Goal: Task Accomplishment & Management: Manage account settings

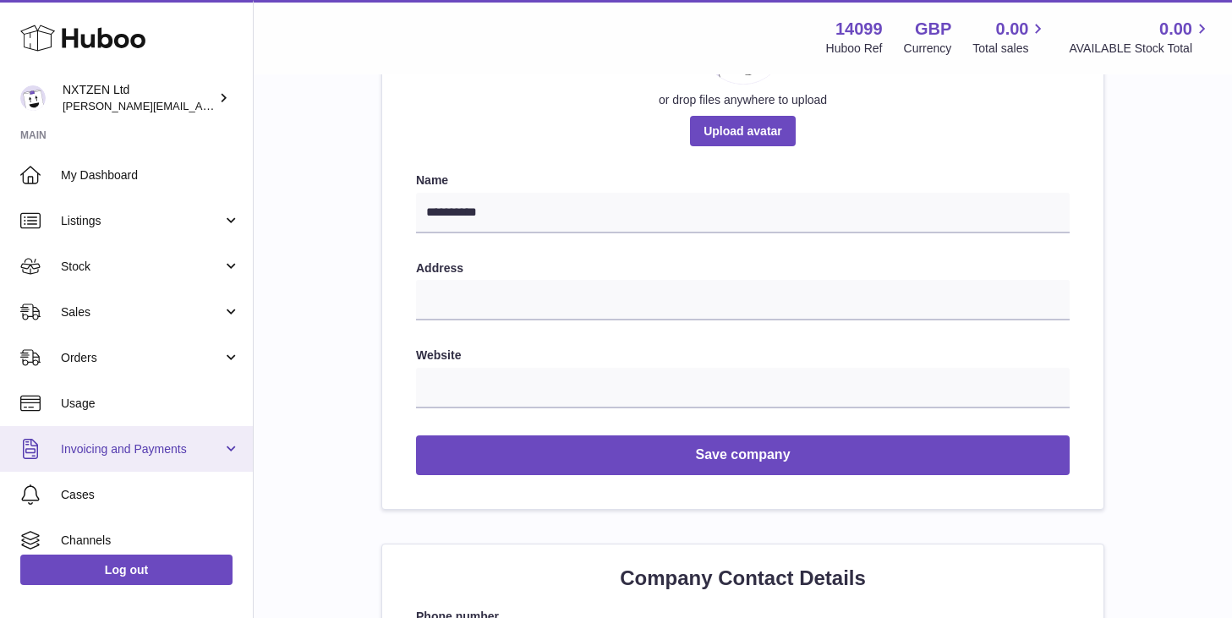
click at [107, 448] on span "Invoicing and Payments" at bounding box center [142, 449] width 162 height 16
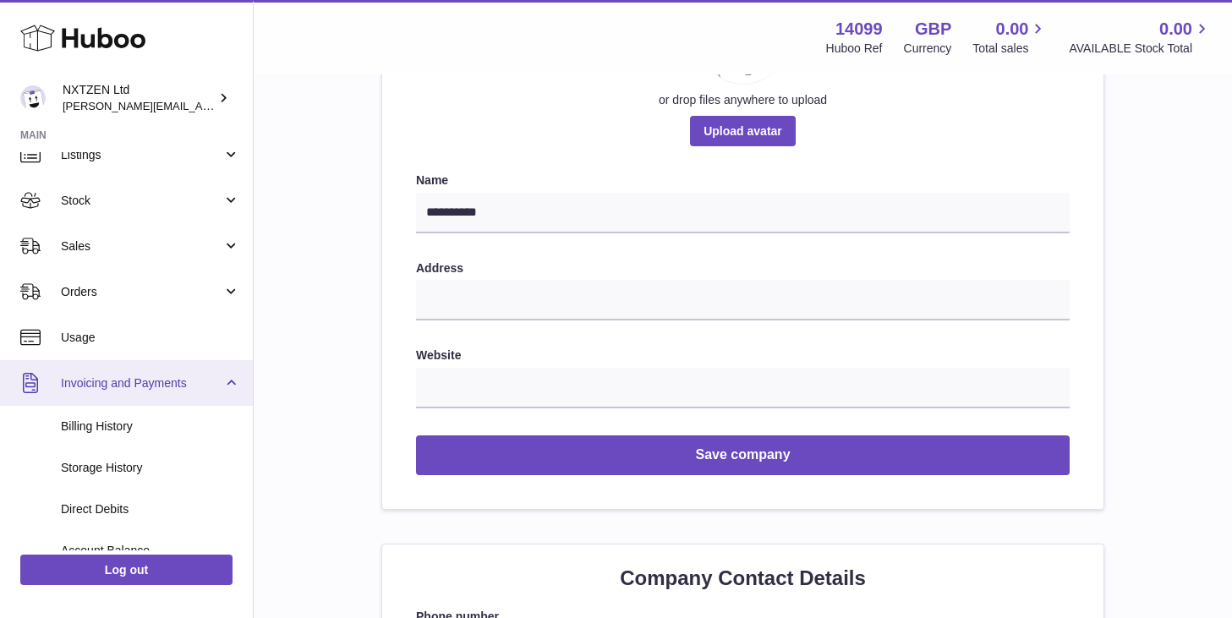
scroll to position [96, 0]
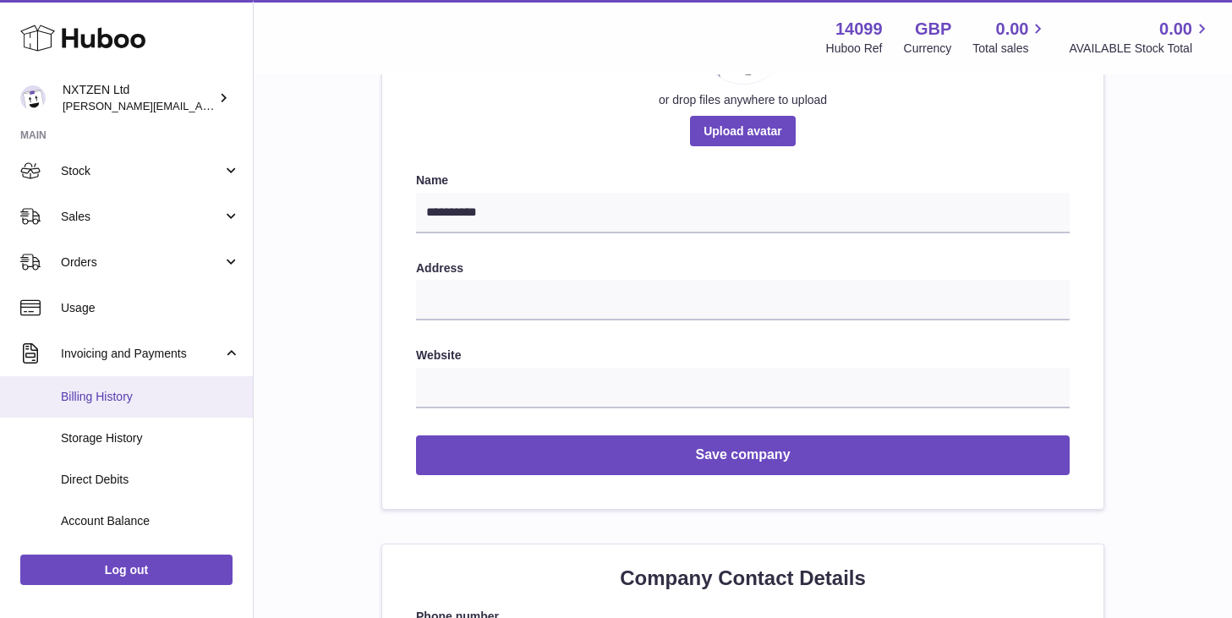
click at [104, 386] on link "Billing History" at bounding box center [126, 396] width 253 height 41
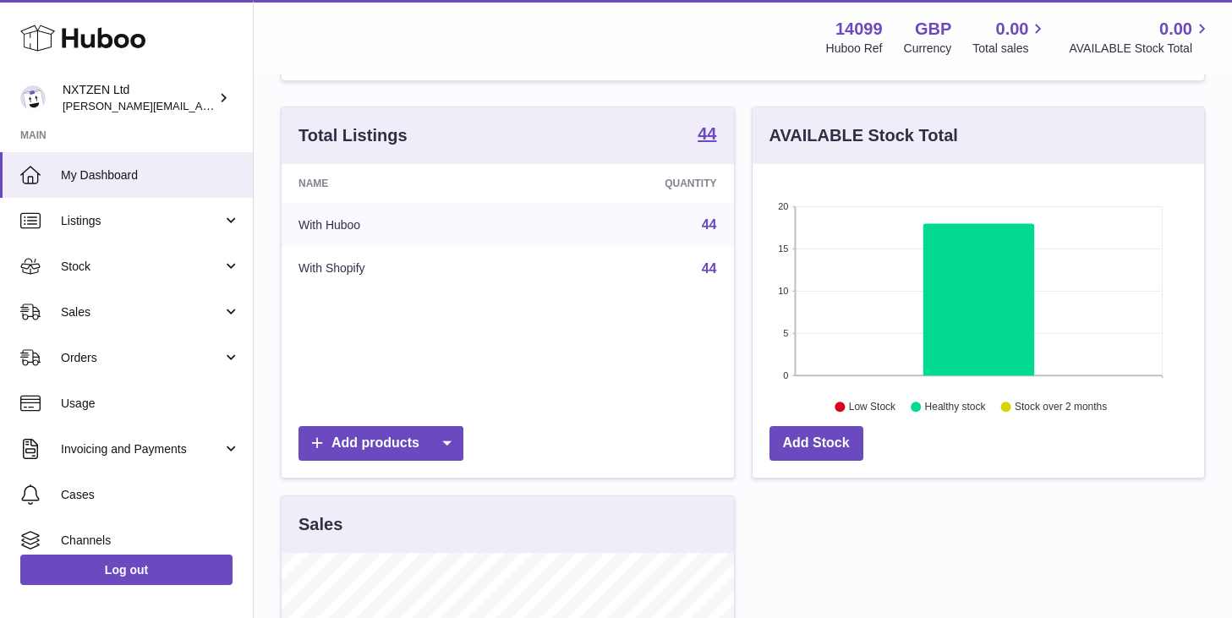
scroll to position [170, 0]
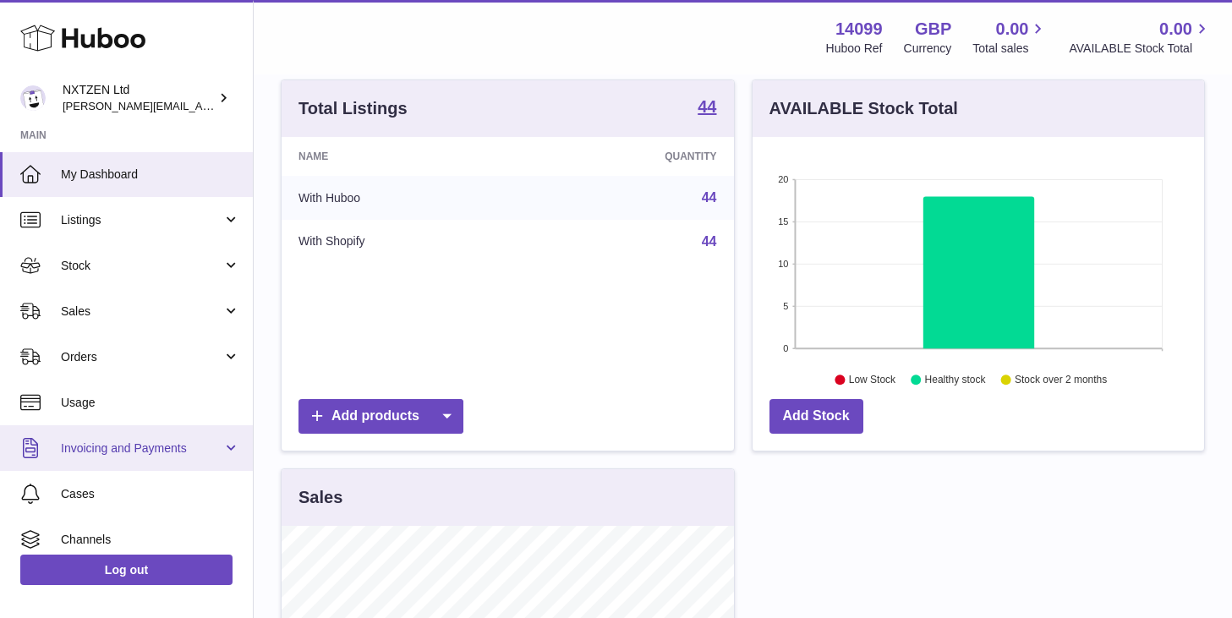
click at [149, 444] on span "Invoicing and Payments" at bounding box center [142, 449] width 162 height 16
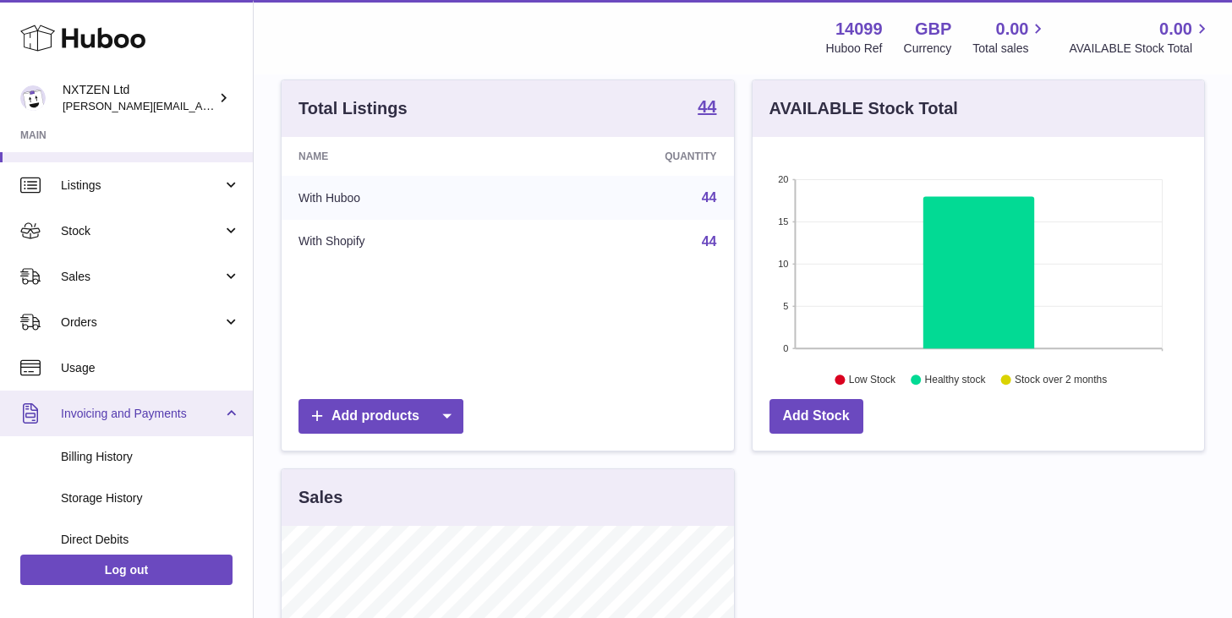
scroll to position [41, 0]
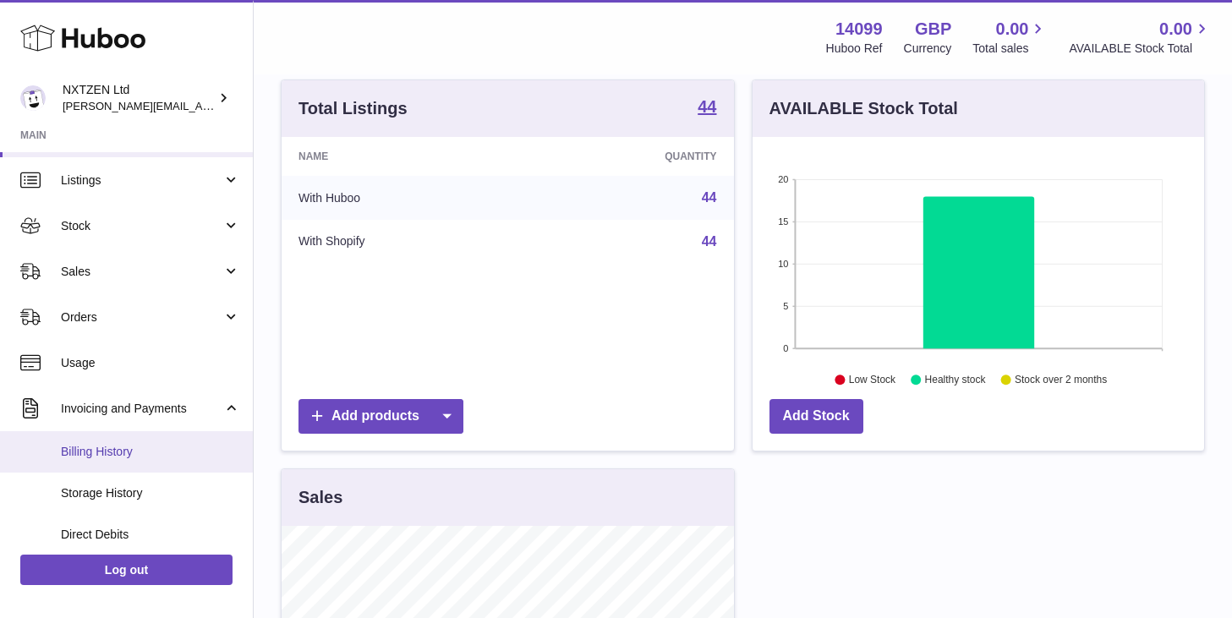
click at [136, 451] on span "Billing History" at bounding box center [150, 452] width 179 height 16
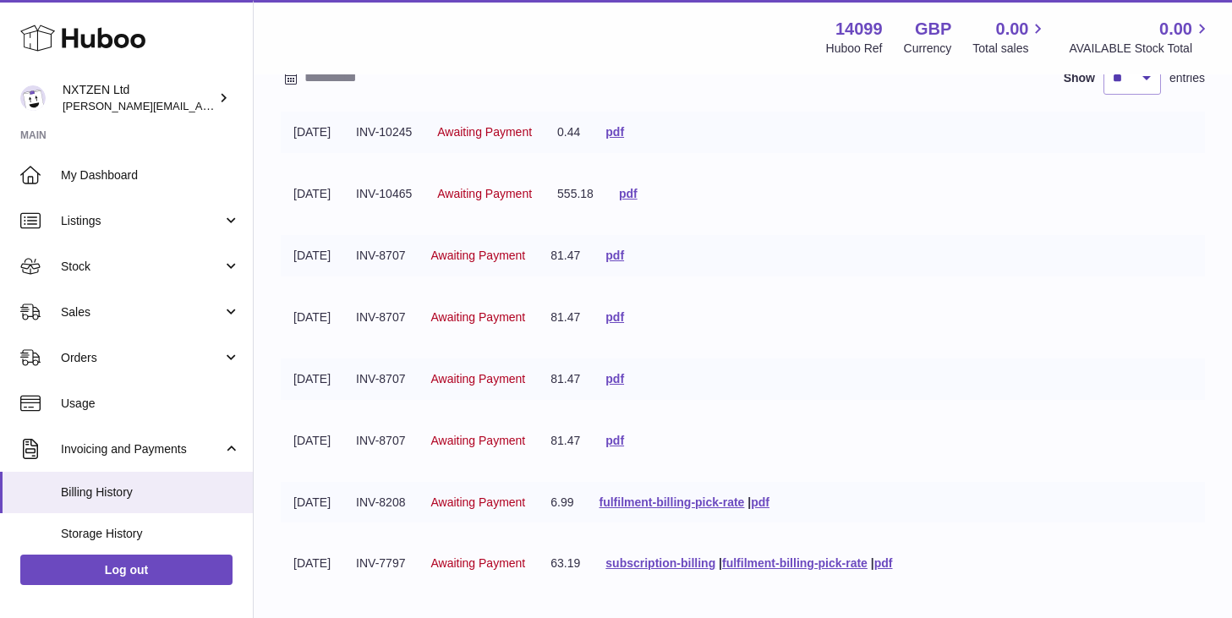
scroll to position [288, 0]
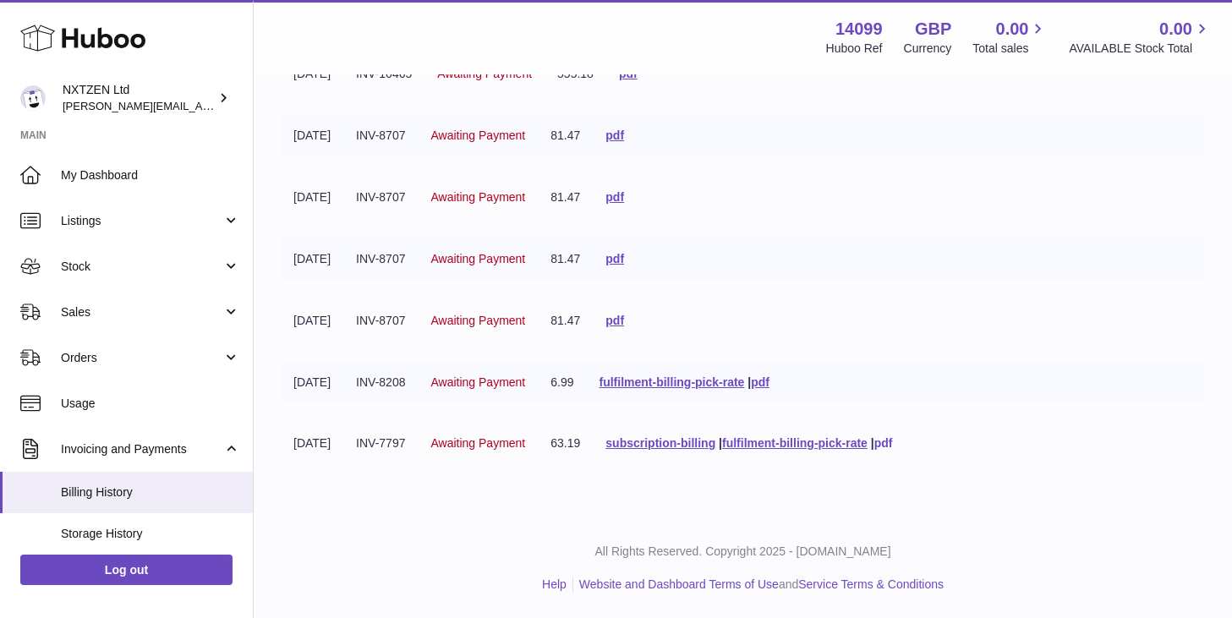
click at [893, 445] on link "pdf" at bounding box center [883, 443] width 19 height 14
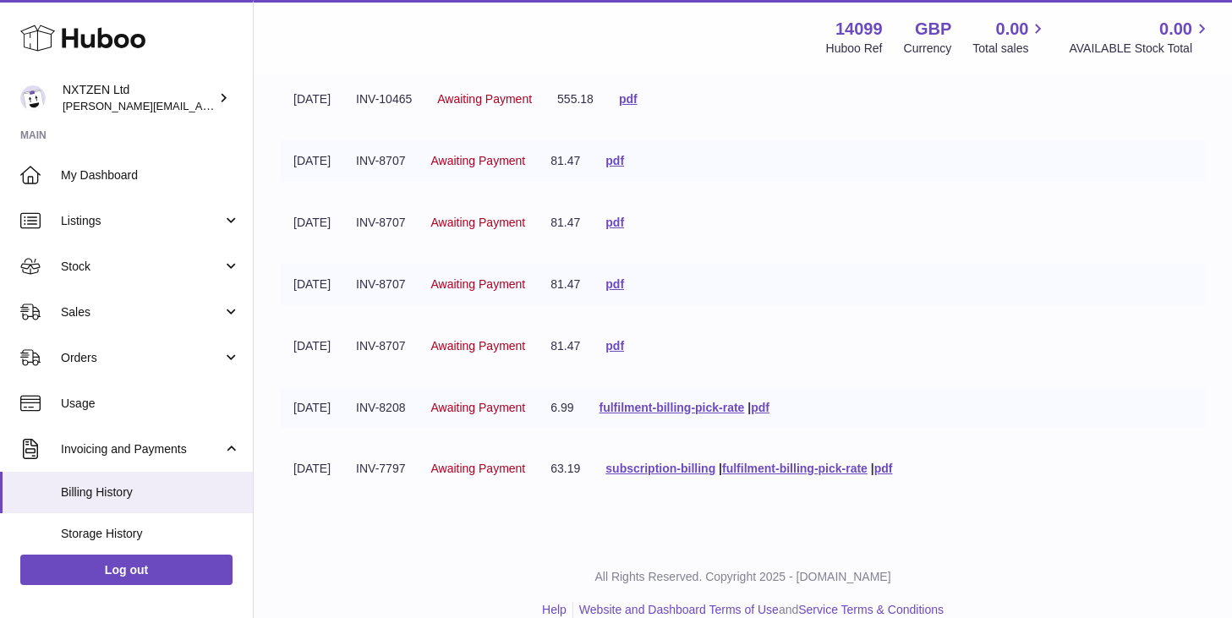
scroll to position [288, 0]
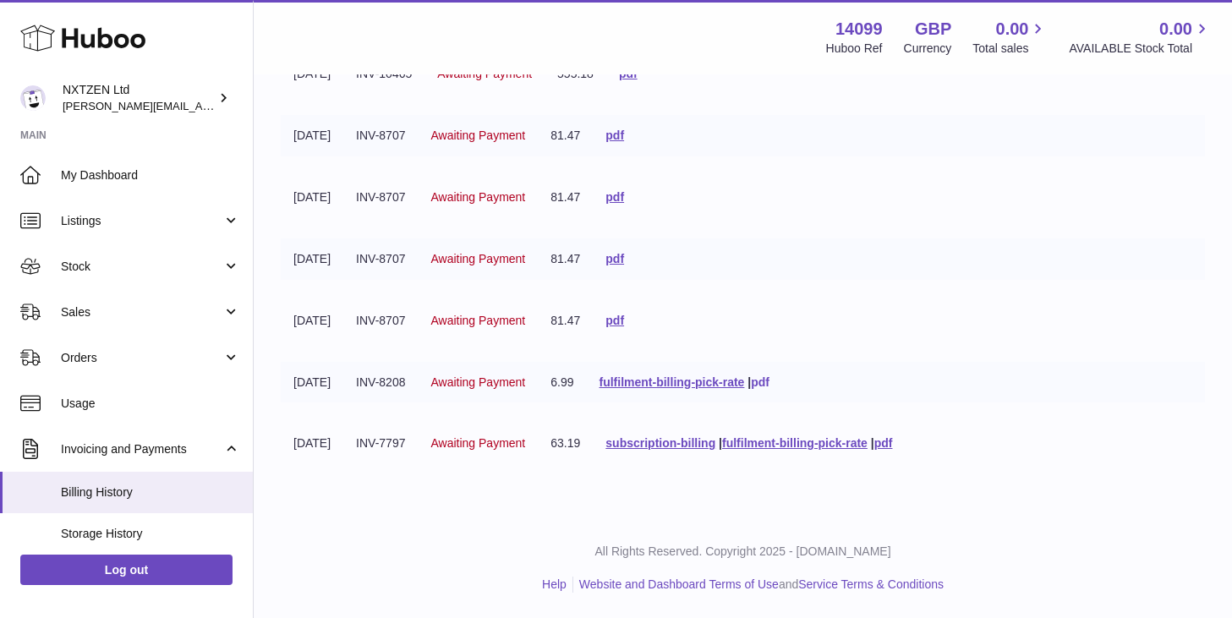
click at [770, 384] on link "pdf" at bounding box center [760, 383] width 19 height 14
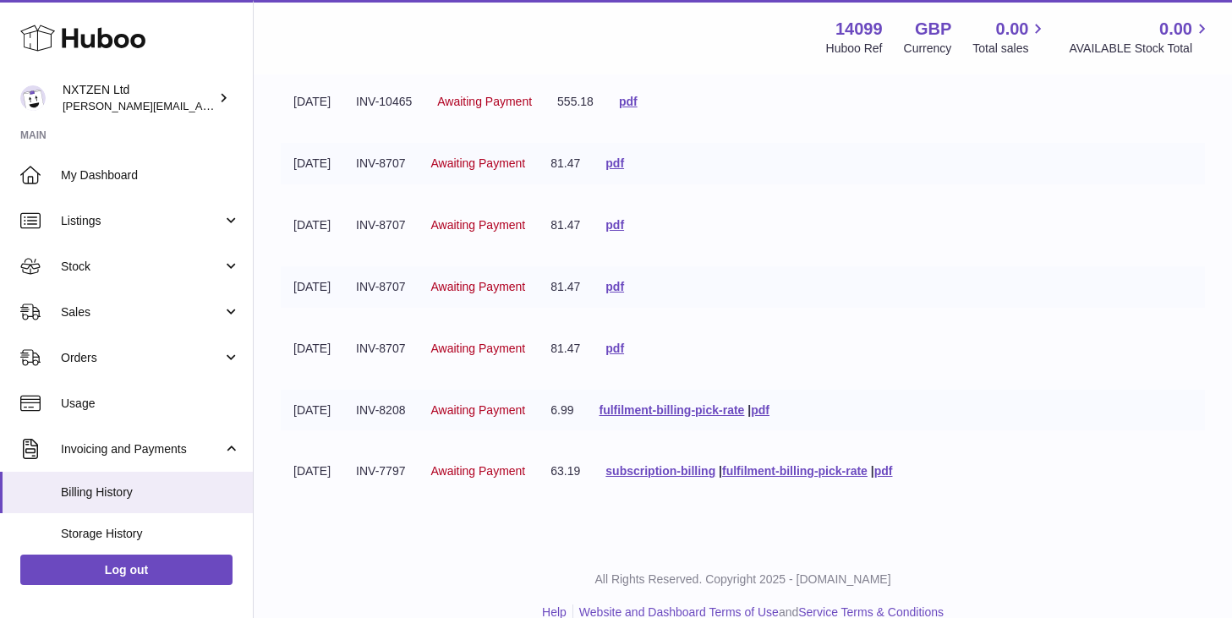
scroll to position [288, 0]
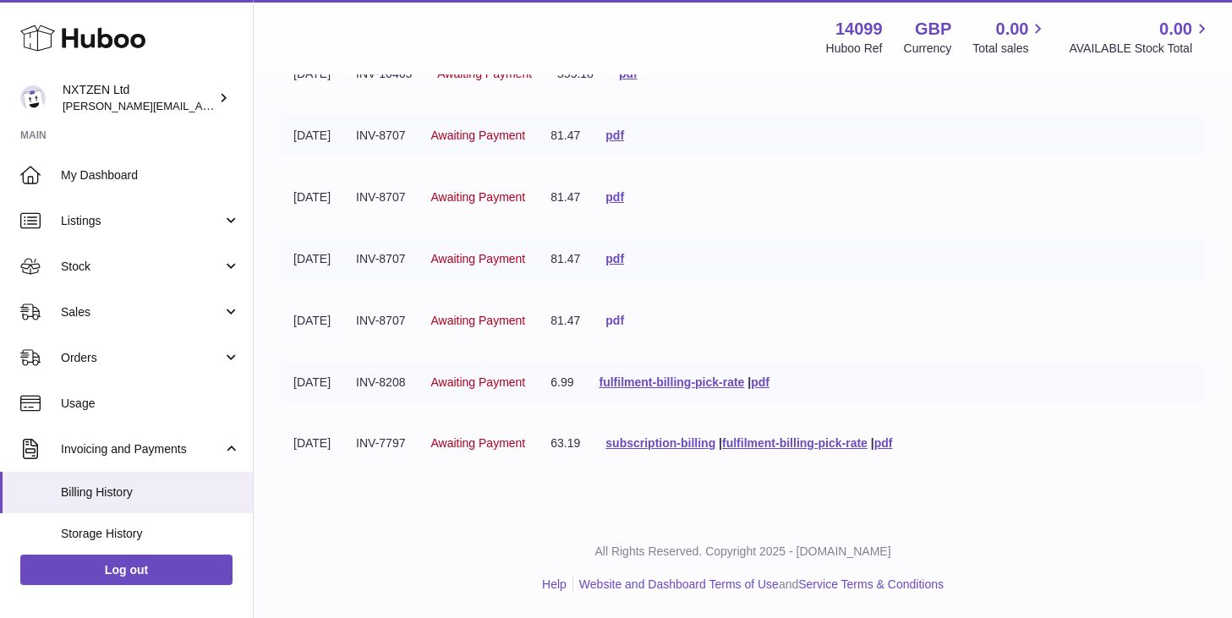
click at [624, 318] on link "pdf" at bounding box center [615, 321] width 19 height 14
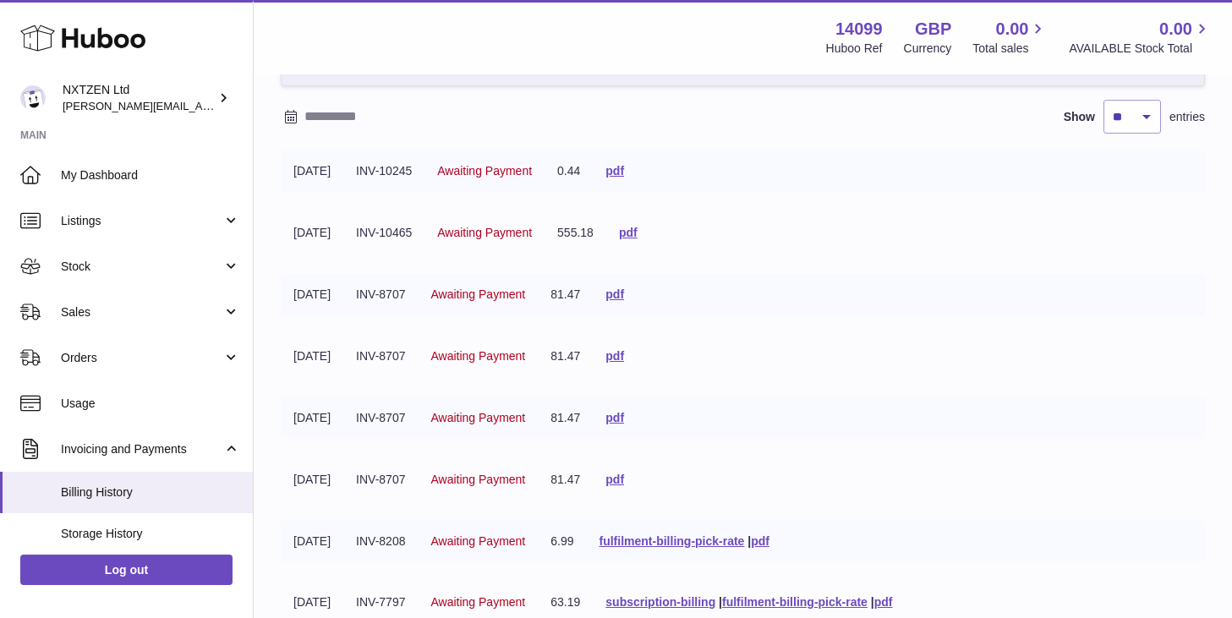
scroll to position [127, 0]
click at [638, 233] on link "pdf" at bounding box center [628, 235] width 19 height 14
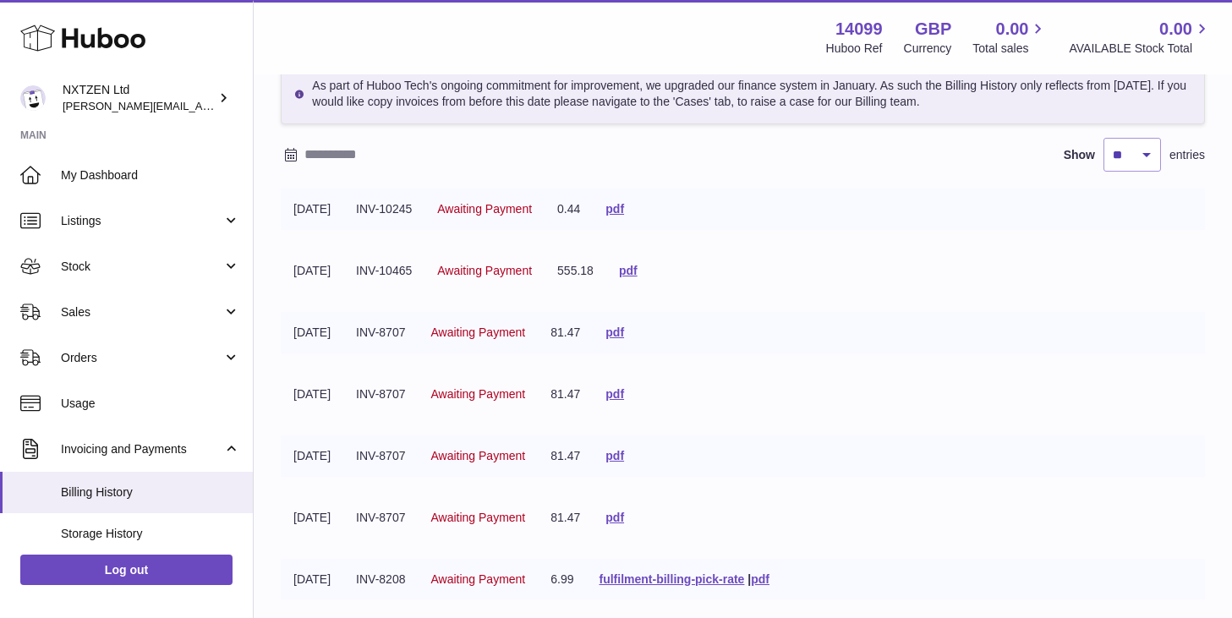
scroll to position [78, 0]
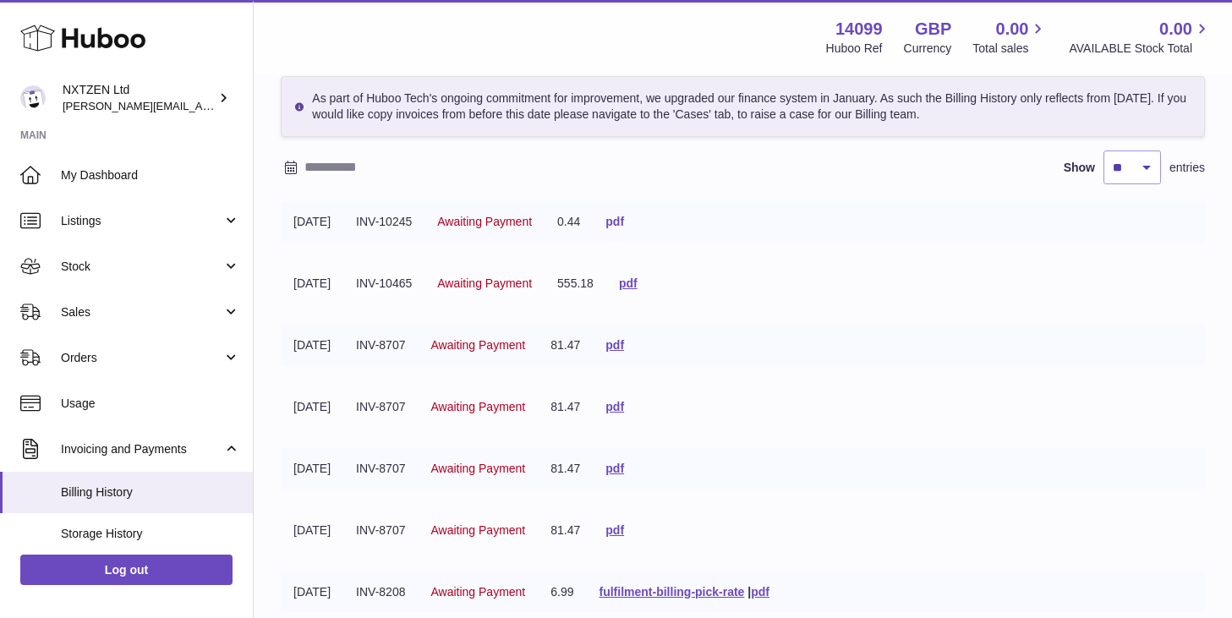
click at [624, 222] on link "pdf" at bounding box center [615, 222] width 19 height 14
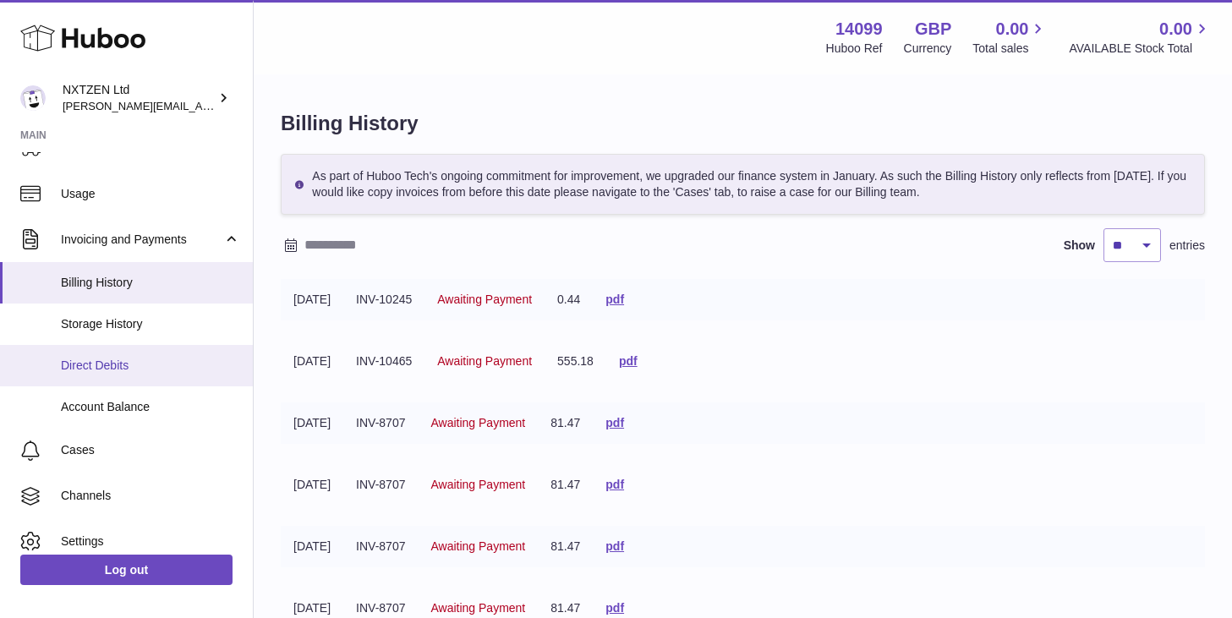
scroll to position [211, 0]
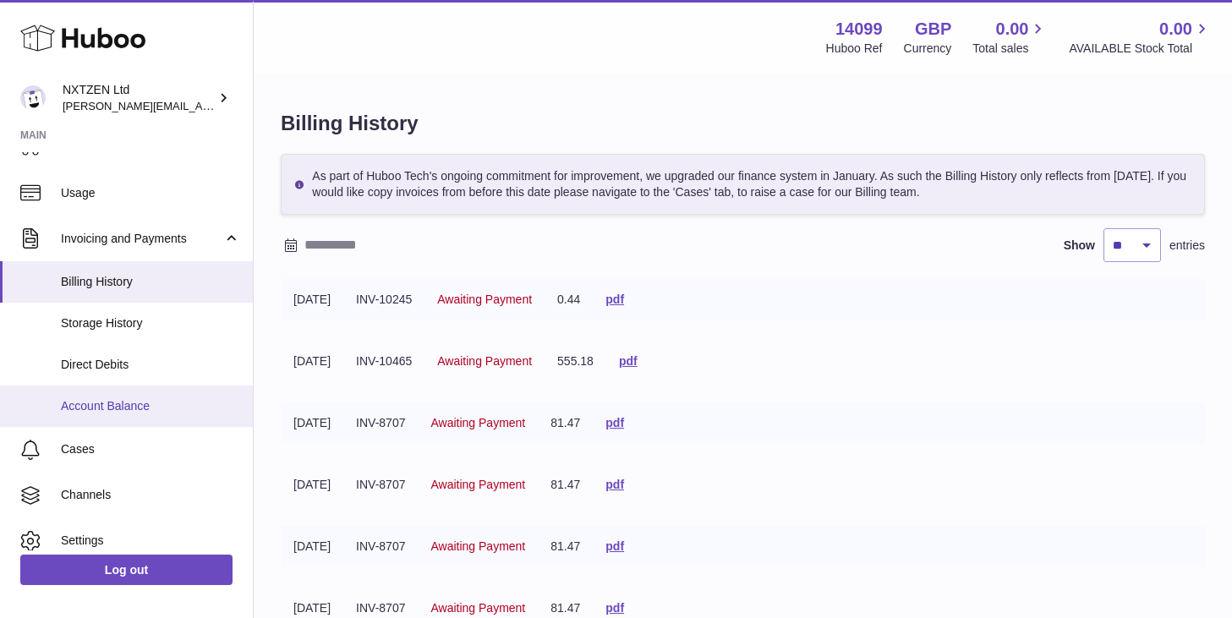
click at [133, 398] on span "Account Balance" at bounding box center [150, 406] width 179 height 16
